Goal: Task Accomplishment & Management: Use online tool/utility

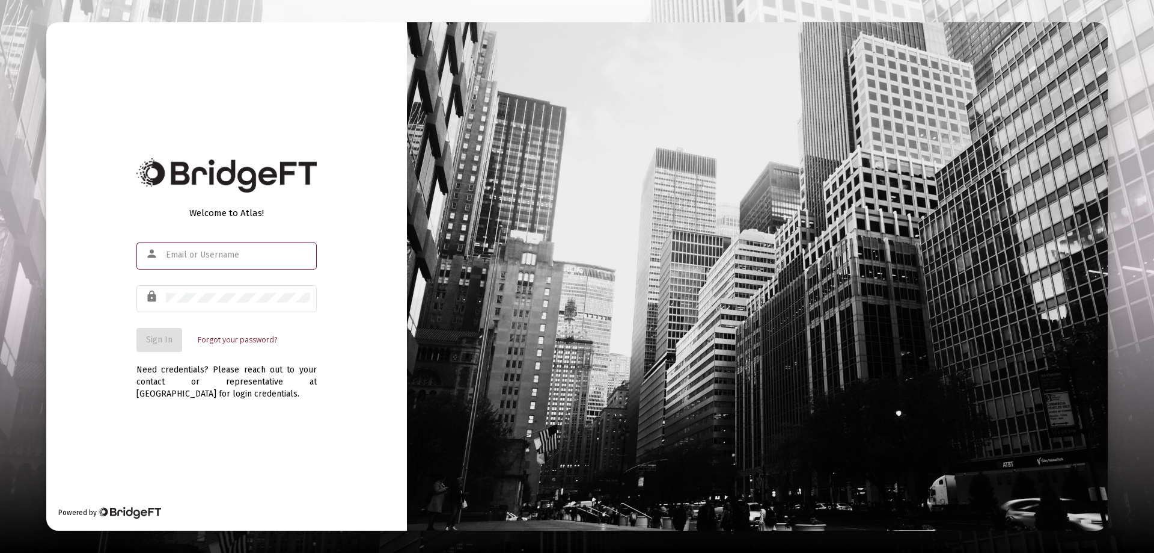
click at [176, 254] on input "text" at bounding box center [238, 255] width 144 height 10
drag, startPoint x: 167, startPoint y: 253, endPoint x: 342, endPoint y: 266, distance: 176.0
click at [342, 265] on div "Welcome to Atlas! person atlas lock Sign In Forgot your password? Need credenti…" at bounding box center [226, 276] width 361 height 508
type input "[PERSON_NAME][EMAIL_ADDRESS][DOMAIN_NAME]"
click at [161, 340] on span "Sign In" at bounding box center [159, 339] width 26 height 10
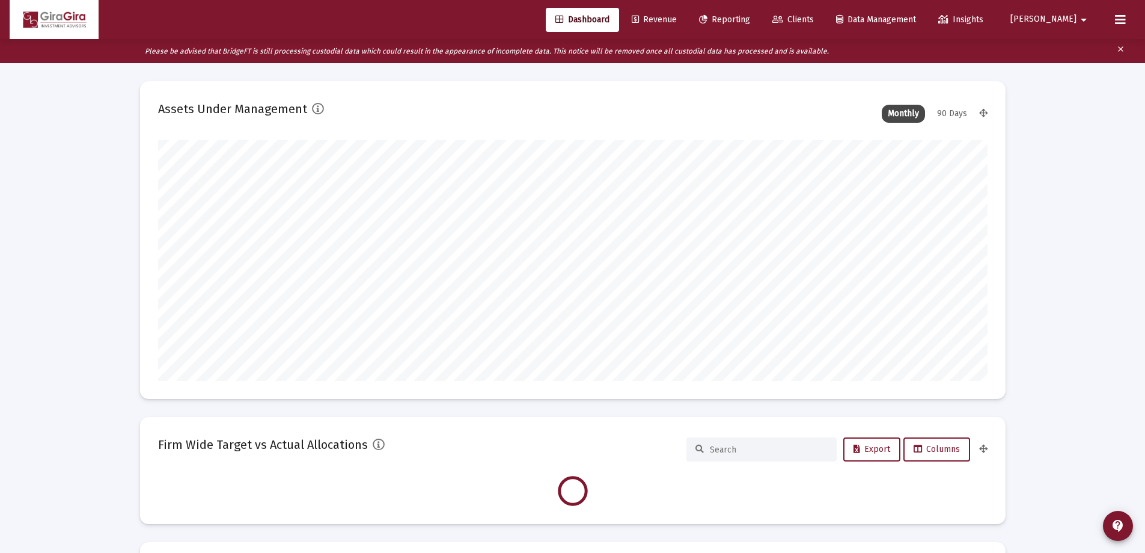
scroll to position [241, 447]
type input "[DATE]"
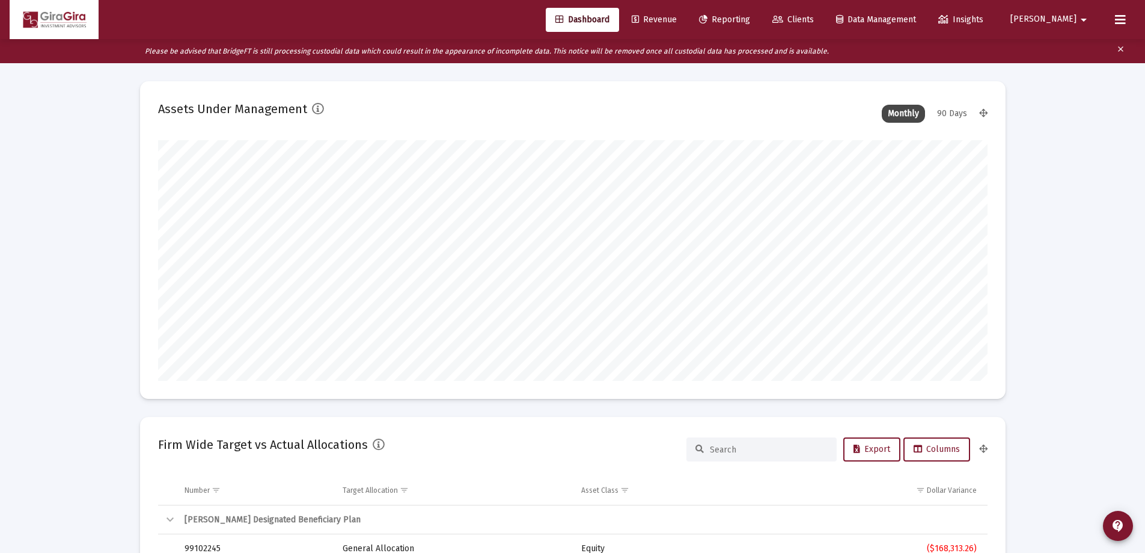
scroll to position [241, 388]
click at [750, 19] on span "Reporting" at bounding box center [724, 19] width 51 height 10
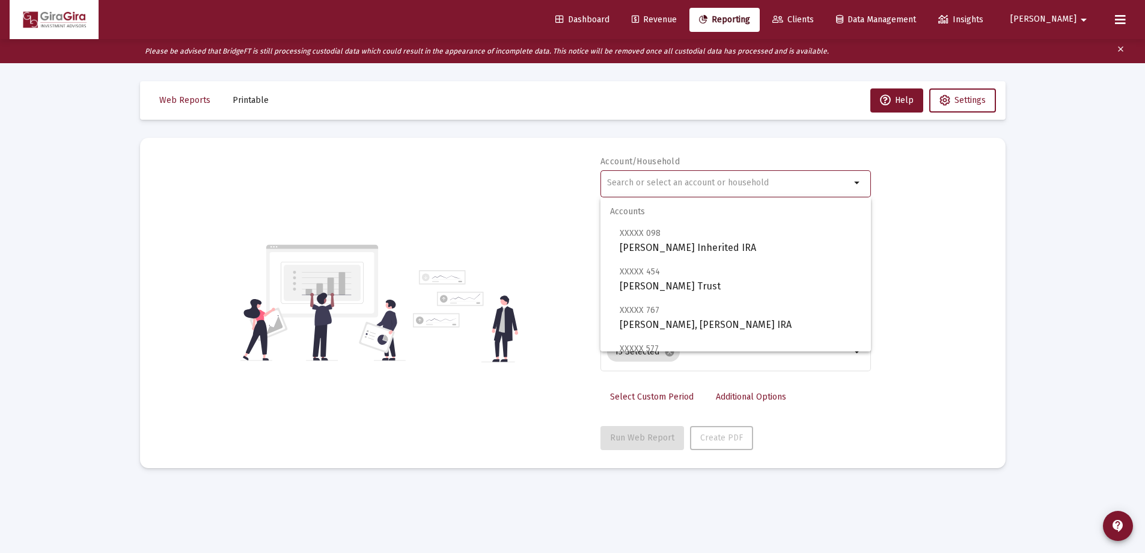
click at [631, 185] on input "text" at bounding box center [729, 183] width 244 height 10
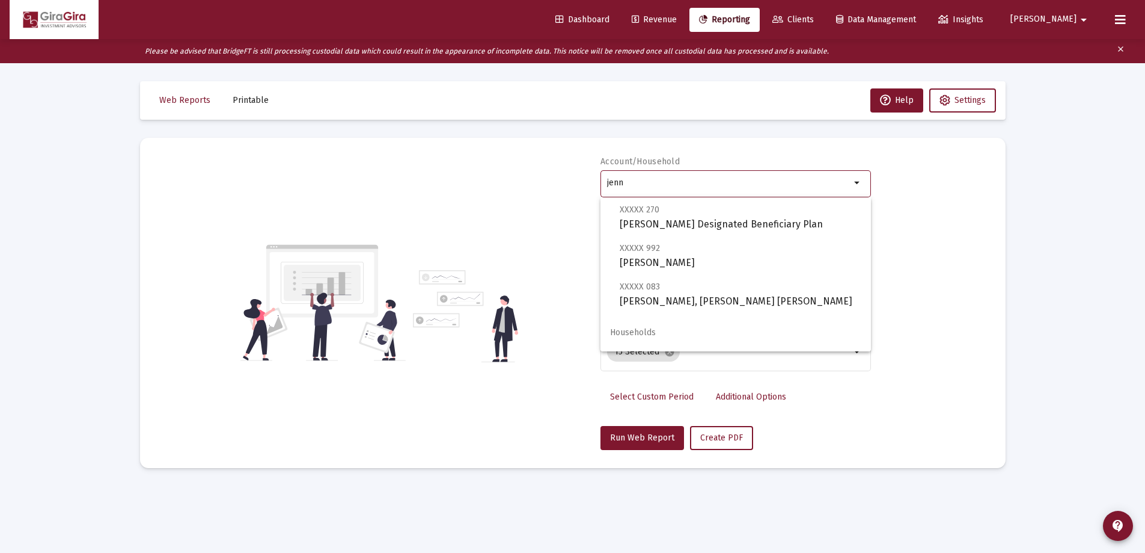
scroll to position [301, 0]
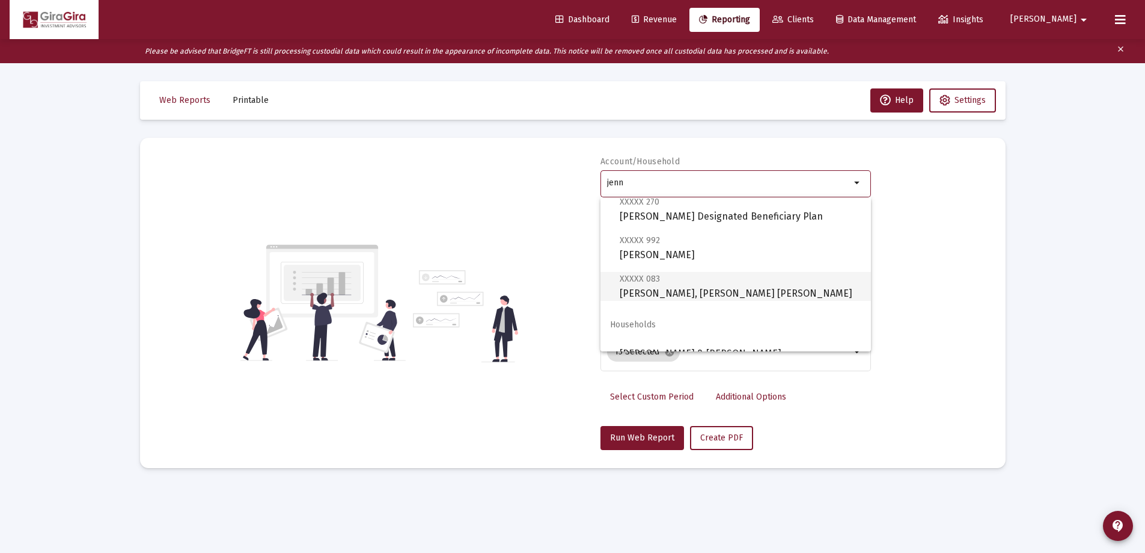
click at [661, 290] on span "XXXXX 083 [PERSON_NAME], [PERSON_NAME] IRA" at bounding box center [741, 285] width 242 height 29
type input "[PERSON_NAME], [PERSON_NAME] [PERSON_NAME]"
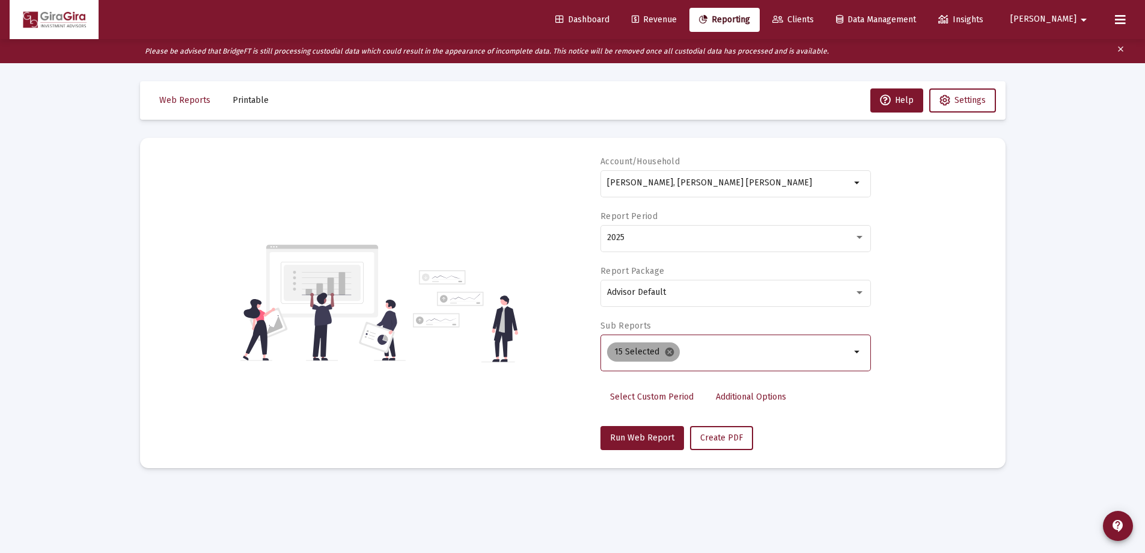
click at [672, 351] on mat-icon "cancel" at bounding box center [669, 351] width 11 height 11
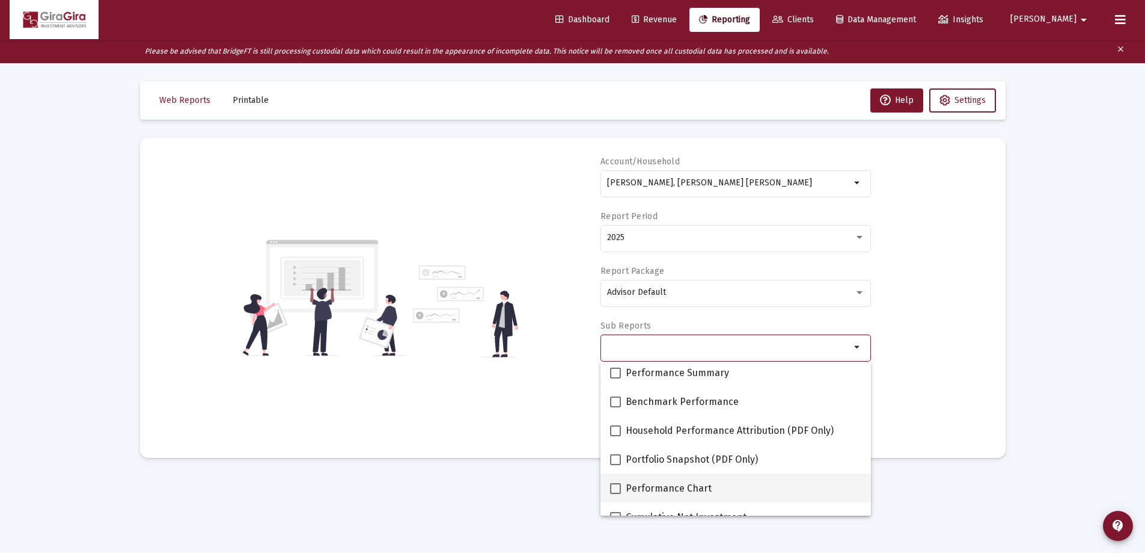
scroll to position [120, 0]
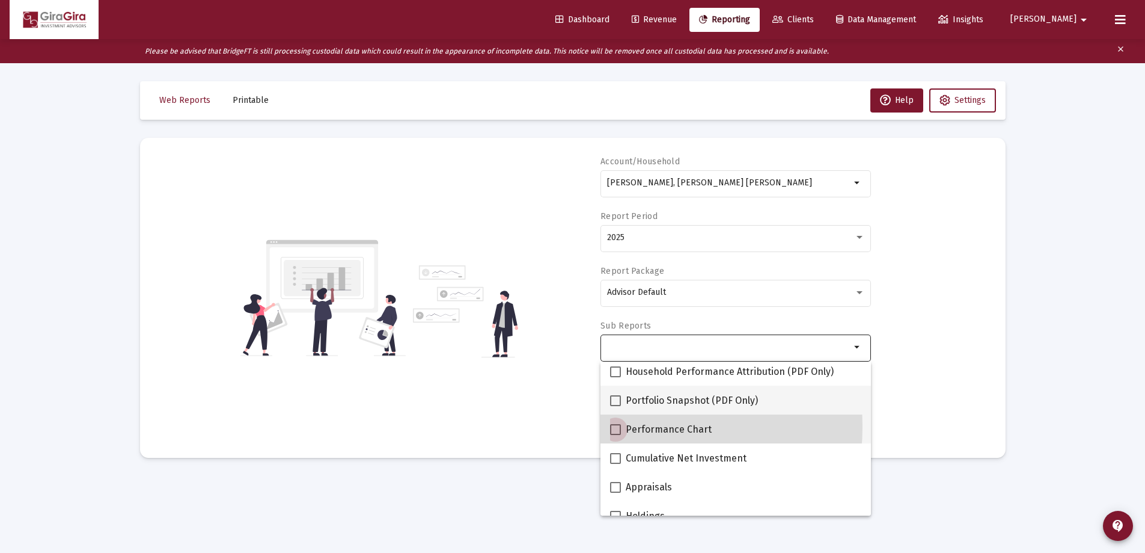
drag, startPoint x: 617, startPoint y: 426, endPoint x: 798, endPoint y: 401, distance: 183.3
click at [617, 425] on span at bounding box center [615, 429] width 11 height 11
click at [616, 435] on input "Performance Chart" at bounding box center [615, 435] width 1 height 1
checkbox input "true"
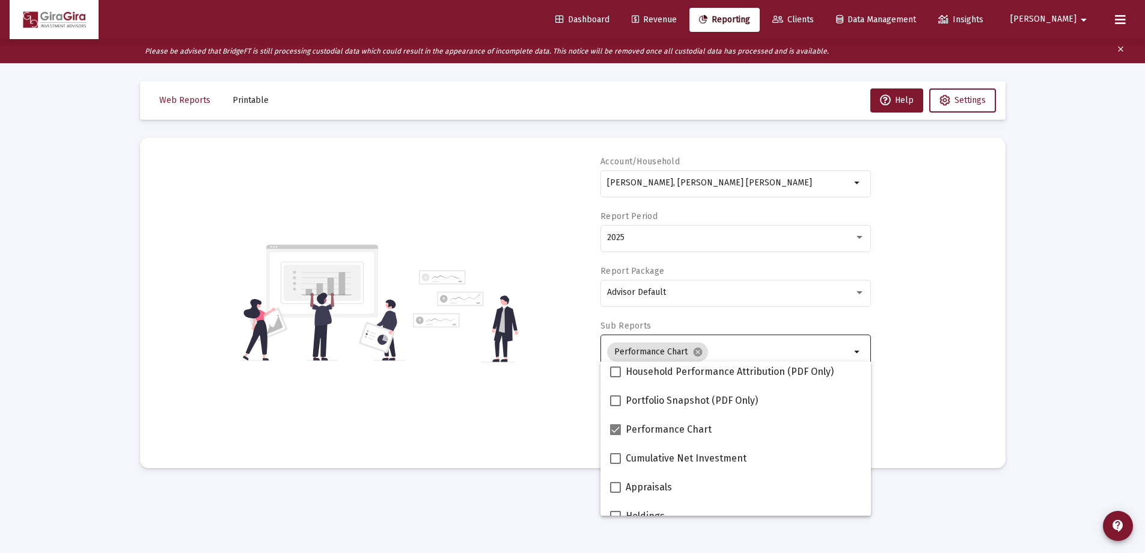
click at [915, 382] on div "Account/[PERSON_NAME], [PERSON_NAME] IRA arrow_drop_down Report Period 2025 Rep…" at bounding box center [573, 303] width 830 height 294
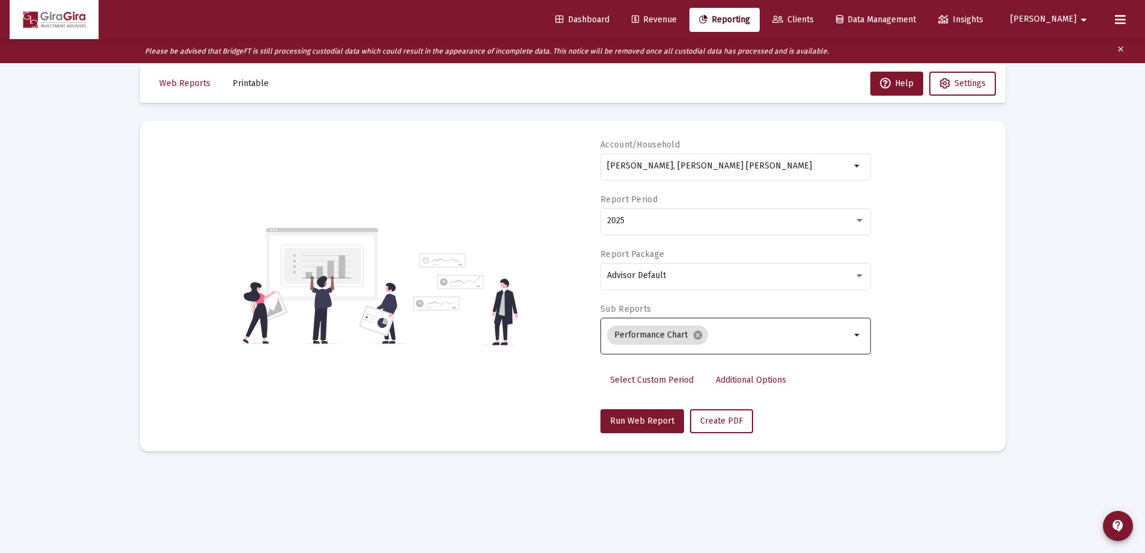
scroll to position [24, 0]
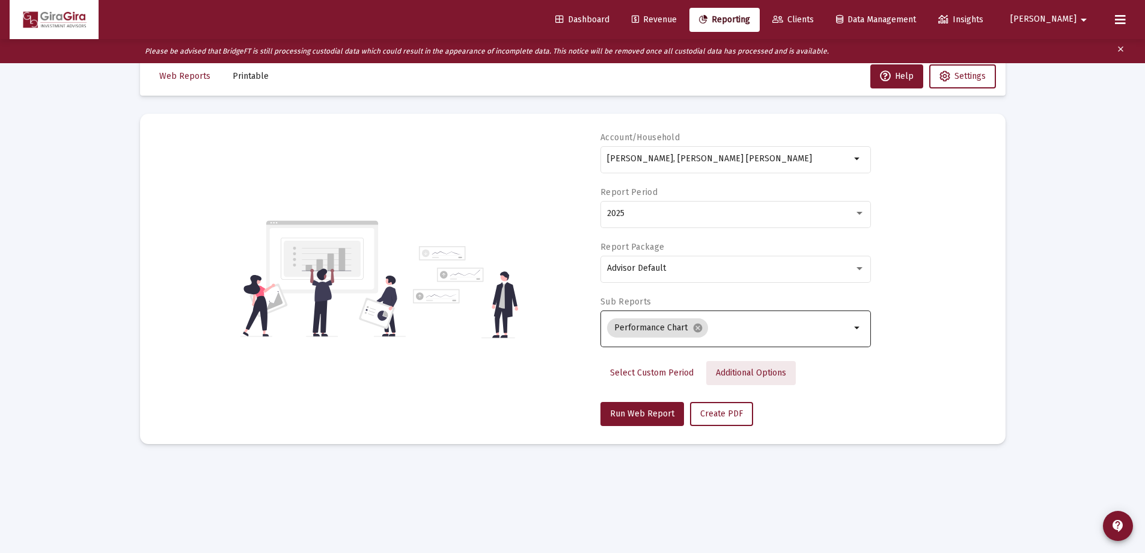
click at [734, 373] on span "Additional Options" at bounding box center [751, 372] width 70 height 10
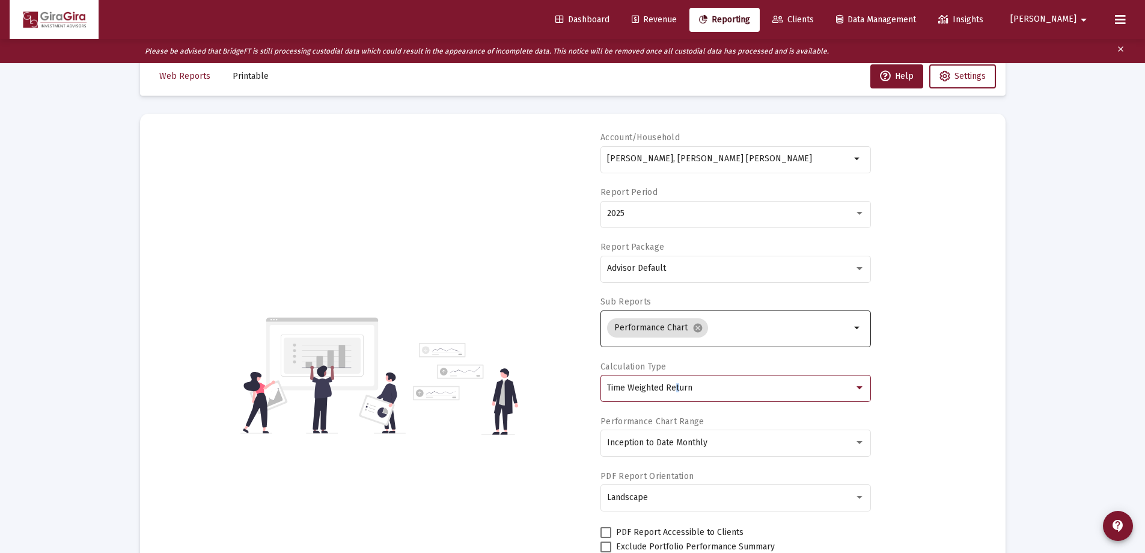
click at [676, 387] on span "Time Weighted Return" at bounding box center [649, 387] width 85 height 10
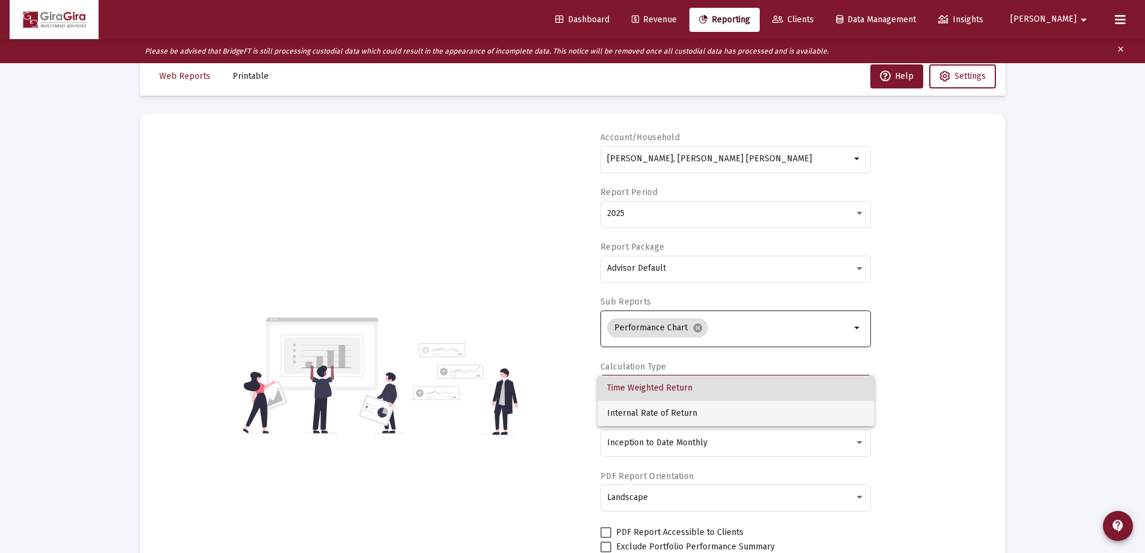
click at [665, 411] on span "Internal Rate of Return" at bounding box center [736, 412] width 258 height 25
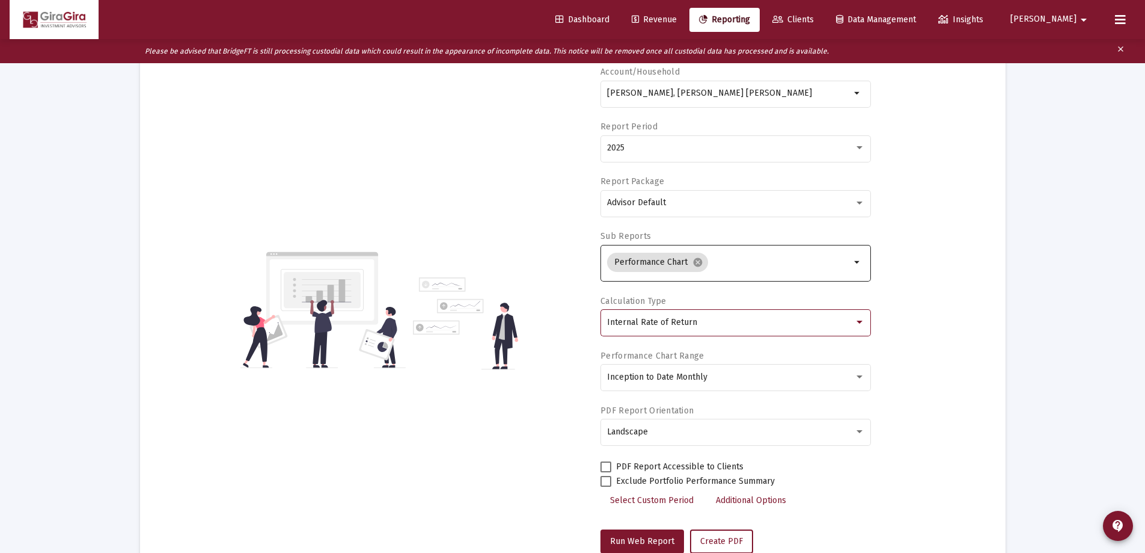
scroll to position [126, 0]
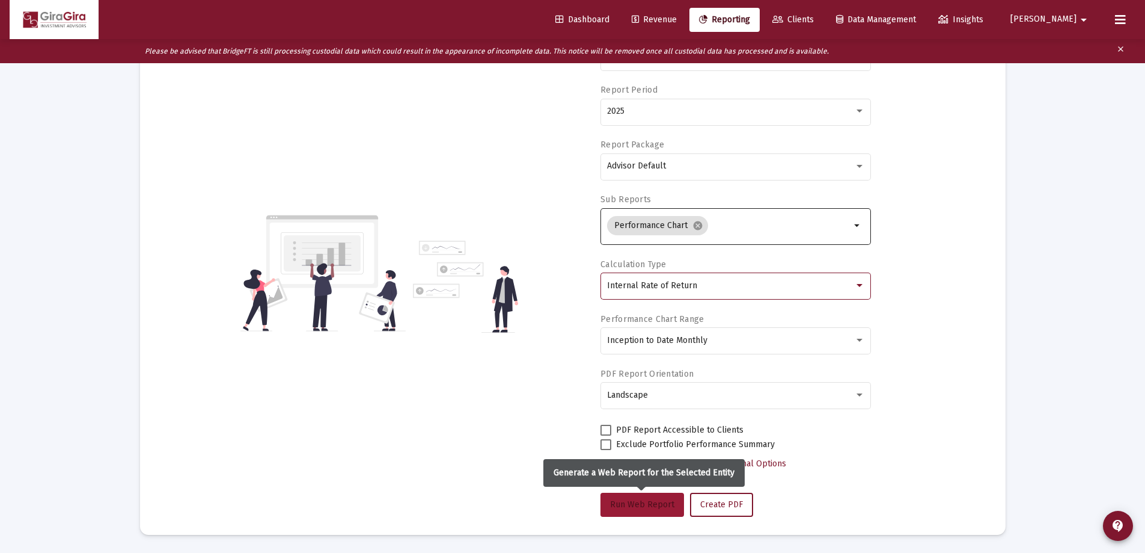
click at [643, 501] on span "Run Web Report" at bounding box center [642, 504] width 64 height 10
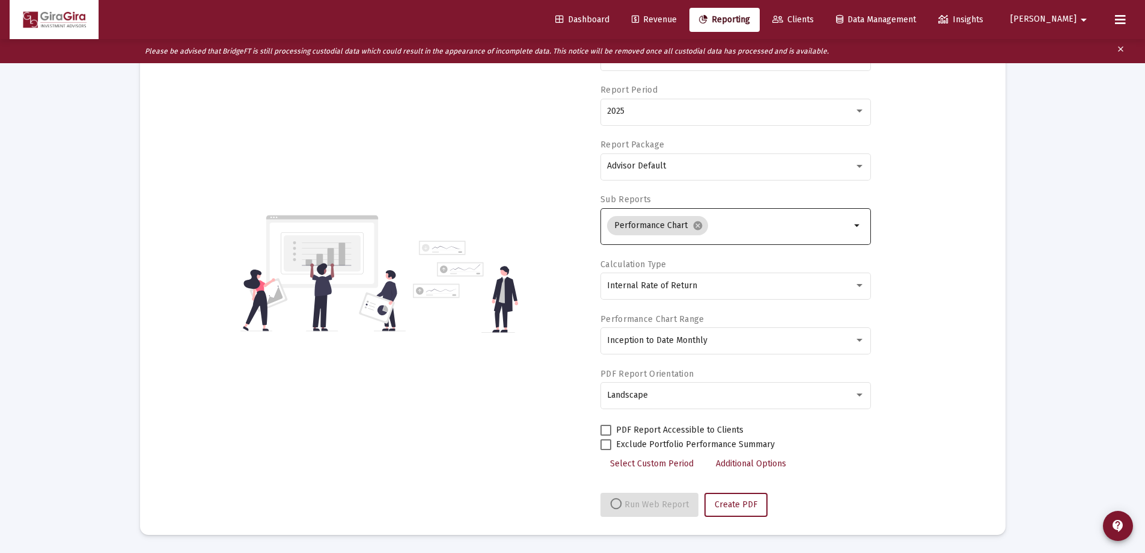
select select "View all"
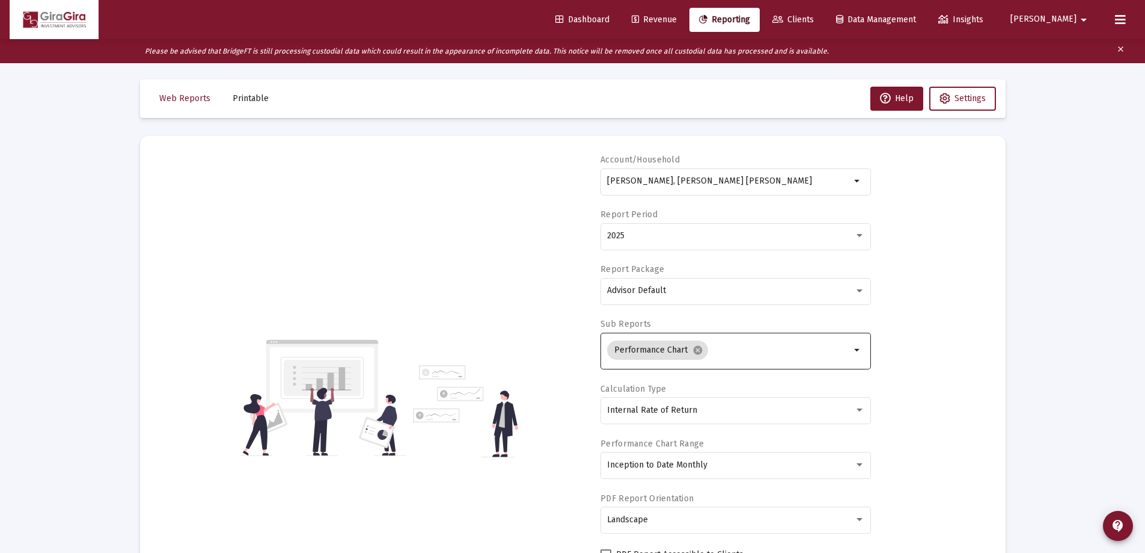
scroll to position [0, 0]
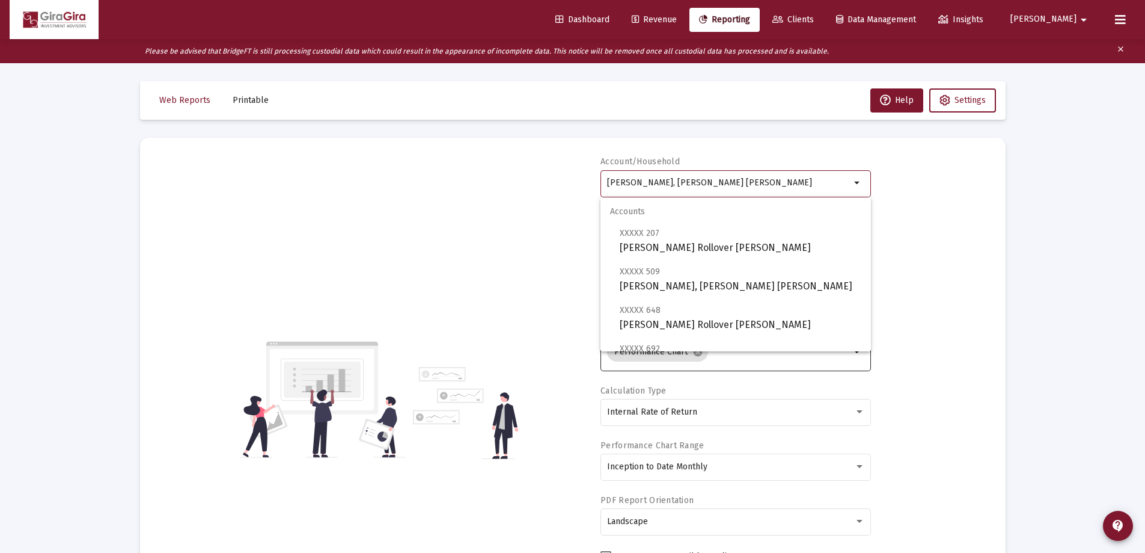
click at [654, 182] on input "[PERSON_NAME], [PERSON_NAME] [PERSON_NAME]" at bounding box center [729, 183] width 244 height 10
